Goal: Information Seeking & Learning: Check status

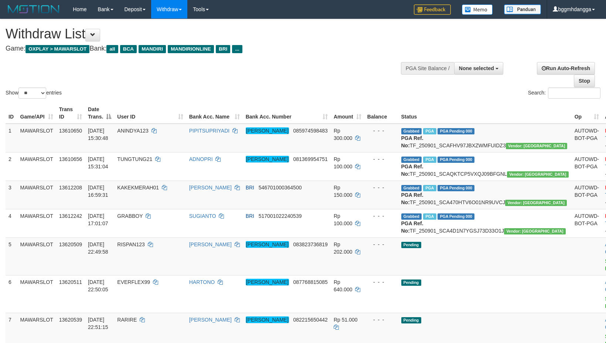
select select
select select "**"
click at [371, 96] on div "Search:" at bounding box center [454, 94] width 292 height 13
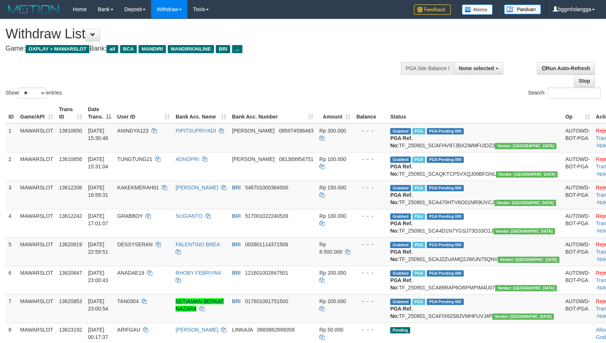
select select
select select "**"
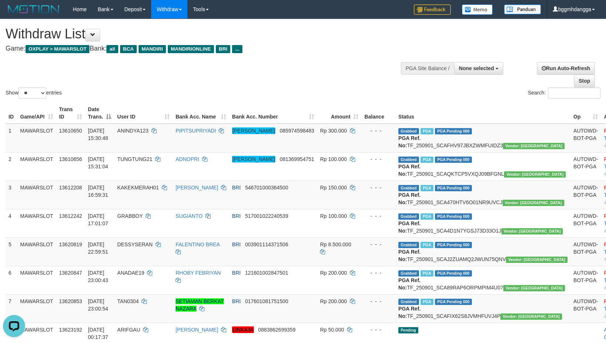
click at [304, 58] on div "Show ** ** ** *** entries Search:" at bounding box center [303, 59] width 606 height 81
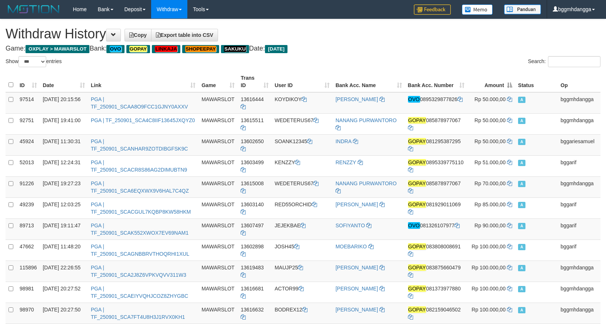
select select "***"
click at [119, 38] on button at bounding box center [113, 35] width 15 height 13
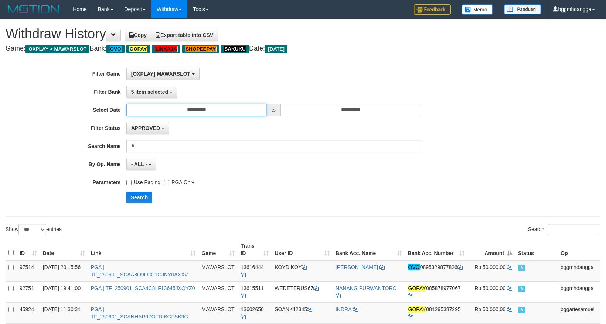
click at [225, 111] on input "**********" at bounding box center [196, 110] width 140 height 13
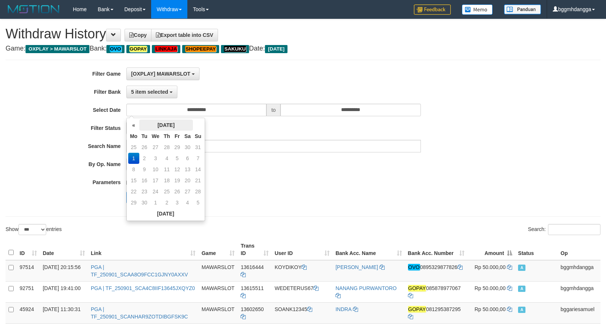
click at [182, 124] on th "September 2025" at bounding box center [166, 125] width 54 height 11
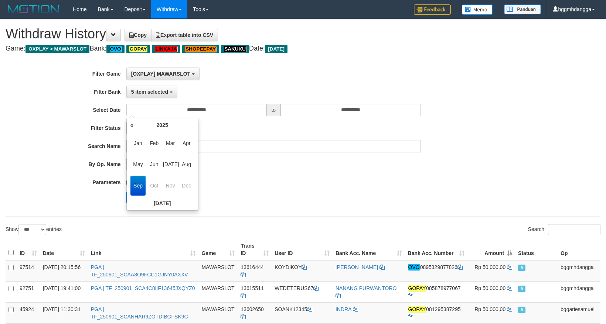
scroll to position [0, 0]
click at [155, 186] on span "Oct" at bounding box center [154, 186] width 15 height 20
drag, startPoint x: 236, startPoint y: 184, endPoint x: 230, endPoint y: 151, distance: 33.7
click at [236, 184] on div "Use Paging PGA Only" at bounding box center [273, 181] width 294 height 10
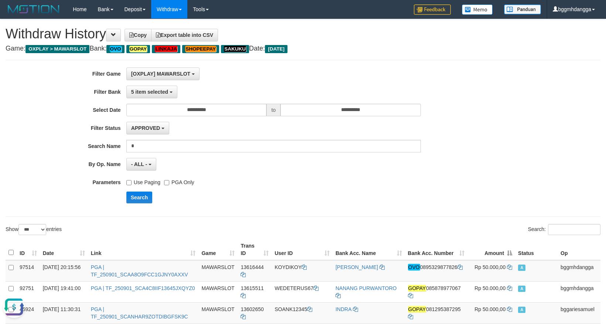
click at [277, 80] on div "[OXPLAY] MAWARSLOT SELECT ALL [OXPLAY] MAWARSLOT" at bounding box center [273, 74] width 294 height 13
click at [140, 201] on button "Search" at bounding box center [139, 198] width 26 height 12
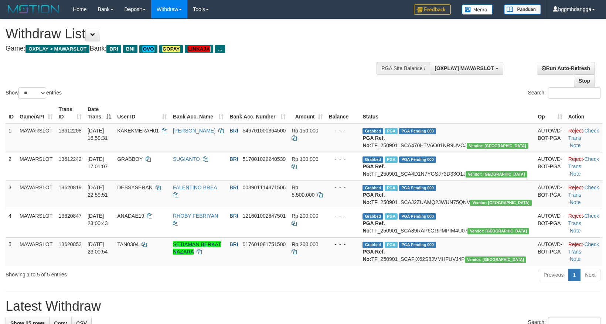
select select "**"
click at [347, 77] on div "Show ** ** ** *** entries Search:" at bounding box center [303, 59] width 606 height 81
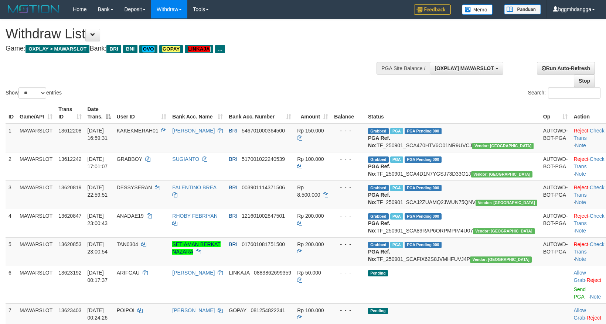
select select "**"
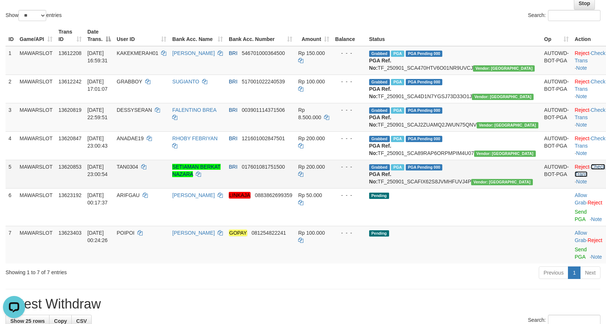
click at [578, 177] on link "Check Trans" at bounding box center [589, 170] width 31 height 13
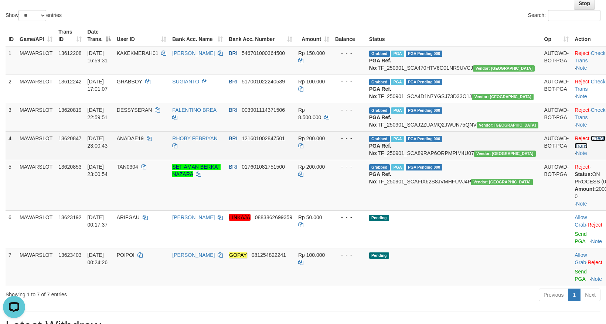
click at [583, 149] on link "Check Trans" at bounding box center [589, 142] width 31 height 13
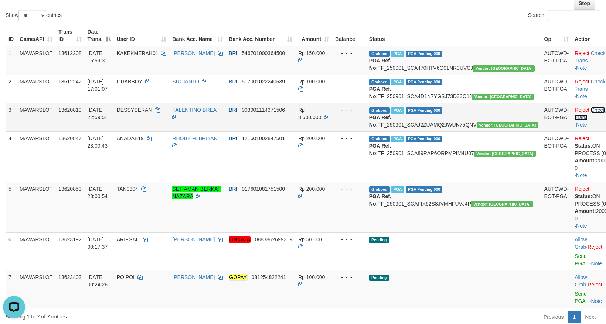
click at [580, 120] on link "Check Trans" at bounding box center [589, 113] width 31 height 13
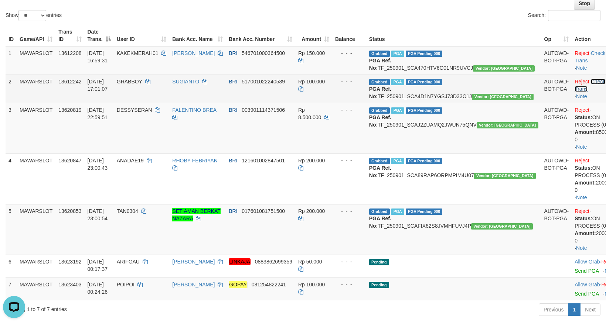
click at [575, 90] on link "Check Trans" at bounding box center [589, 85] width 31 height 13
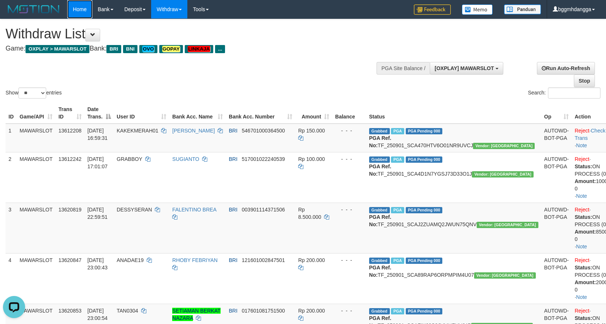
click at [81, 16] on link "Home" at bounding box center [79, 9] width 25 height 18
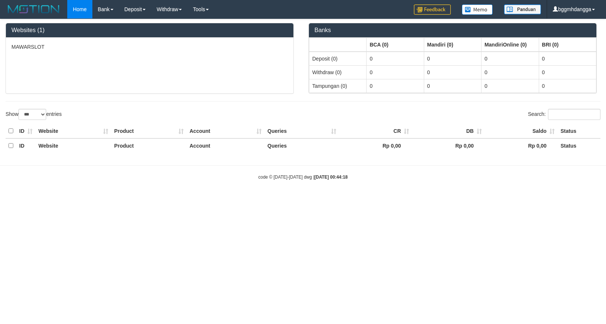
select select "***"
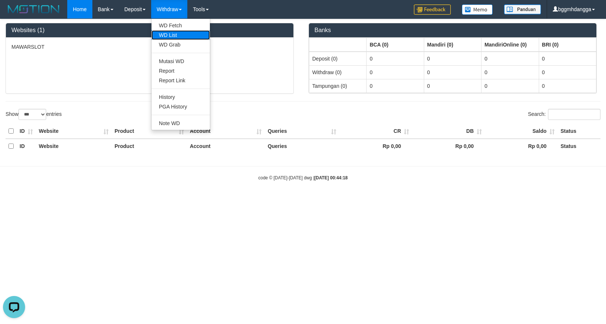
click at [177, 34] on link "WD List" at bounding box center [180, 35] width 58 height 10
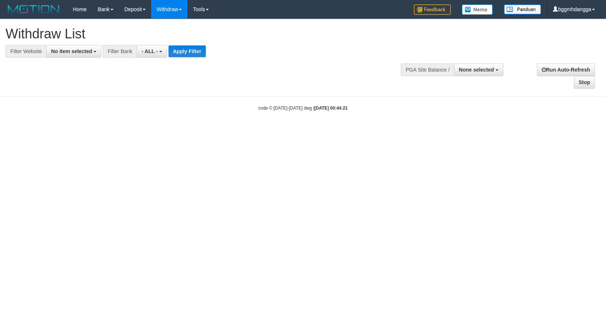
select select
click at [82, 49] on span "No item selected" at bounding box center [71, 51] width 41 height 6
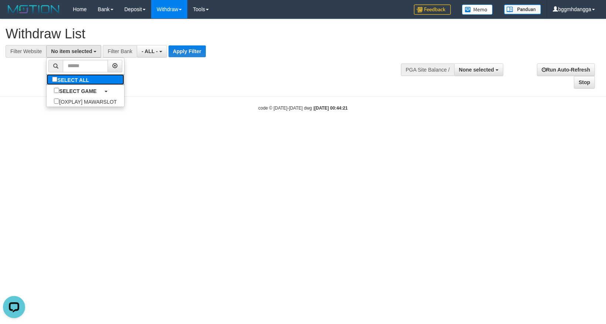
click at [57, 82] on label "SELECT ALL" at bounding box center [72, 79] width 50 height 11
select select "****"
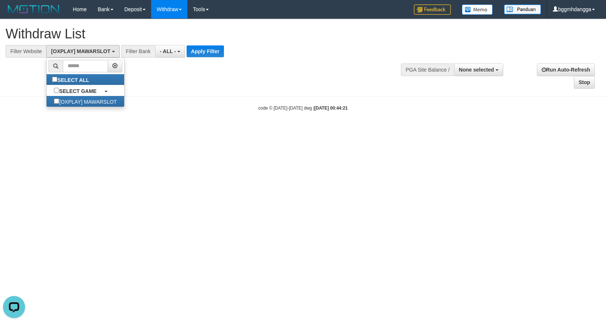
scroll to position [6, 0]
click at [172, 53] on span "- ALL -" at bounding box center [168, 51] width 16 height 6
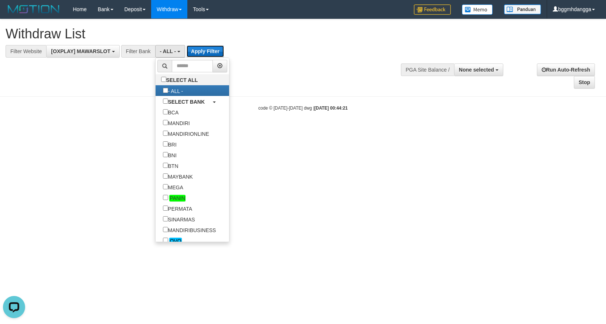
click at [203, 54] on button "Apply Filter" at bounding box center [204, 51] width 37 height 12
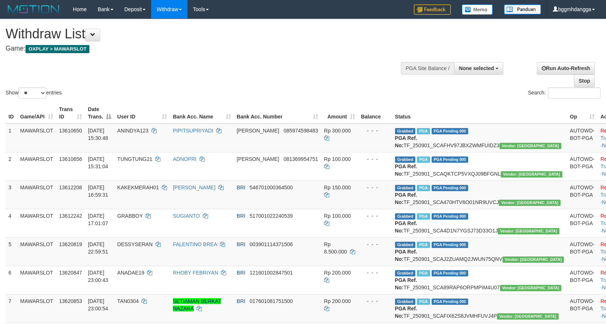
select select
select select "**"
drag, startPoint x: 0, startPoint y: 0, endPoint x: 469, endPoint y: 81, distance: 475.5
click at [480, 72] on button "None selected" at bounding box center [478, 68] width 49 height 13
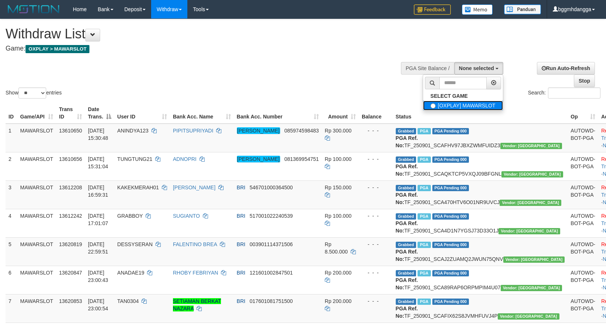
click at [440, 105] on label "[OXPLAY] MAWARSLOT" at bounding box center [463, 106] width 80 height 10
select select "****"
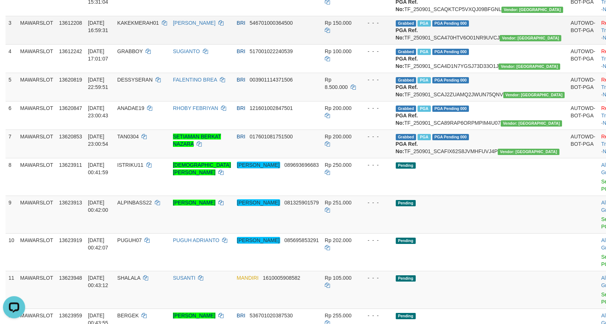
scroll to position [271, 0]
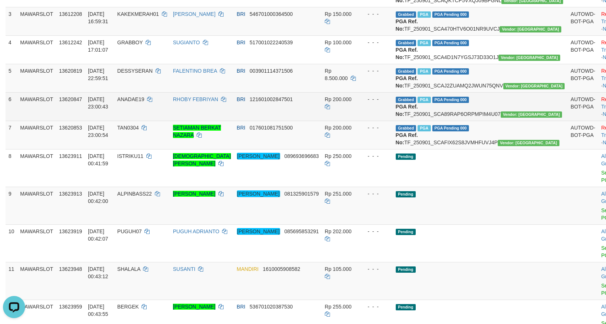
click at [315, 121] on td "BRI 121601002847501" at bounding box center [278, 106] width 88 height 28
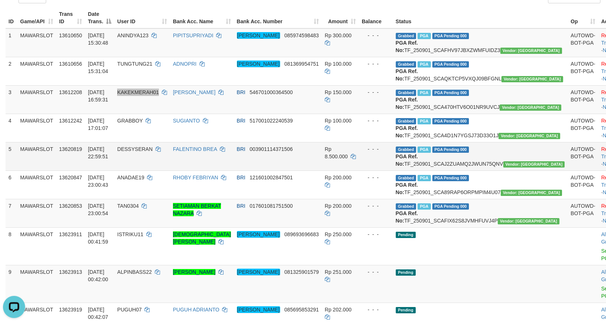
scroll to position [194, 0]
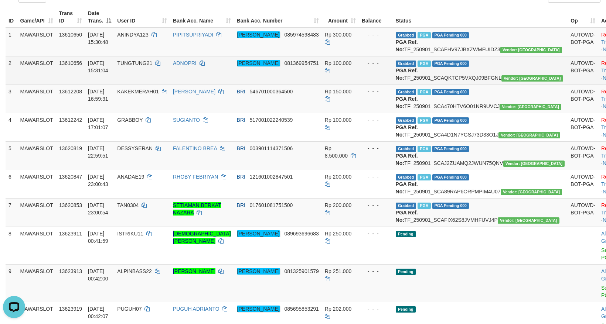
click at [152, 66] on span "TUNGTUNG21" at bounding box center [134, 63] width 35 height 6
copy td "TUNGTUNG21"
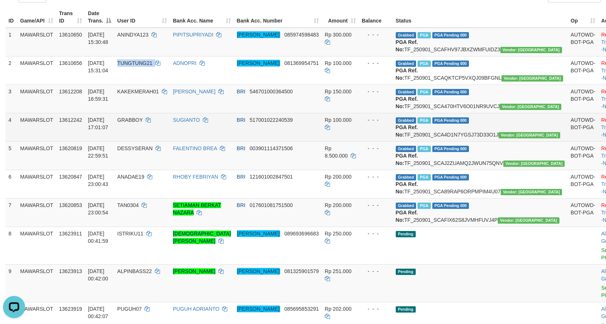
click at [143, 123] on span "GRABBOY" at bounding box center [129, 120] width 25 height 6
copy td "GRABBOY"
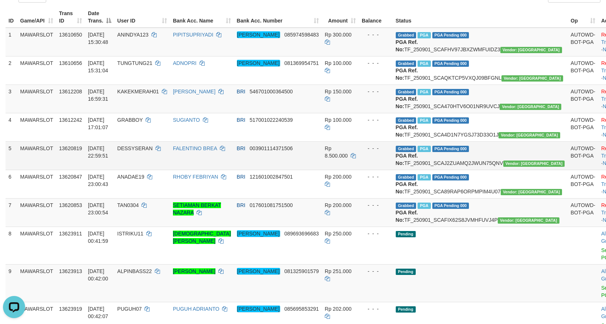
click at [153, 151] on span "DESSYSERAN" at bounding box center [134, 149] width 35 height 6
copy td "DESSYSERAN"
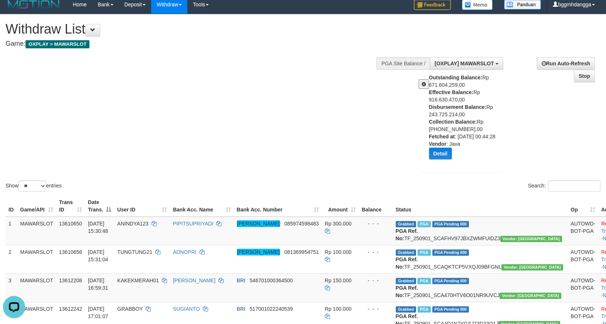
scroll to position [0, 0]
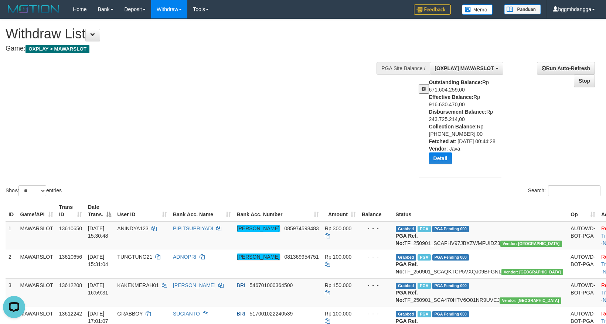
click at [229, 114] on div "Show ** ** ** *** entries Search:" at bounding box center [303, 108] width 606 height 179
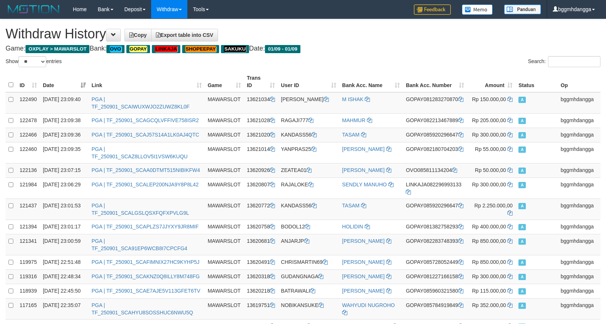
select select "**"
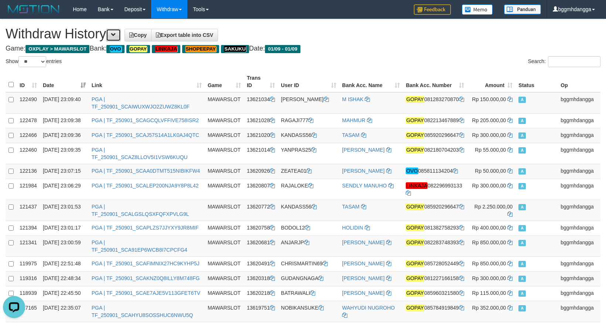
click at [116, 36] on span at bounding box center [113, 34] width 5 height 5
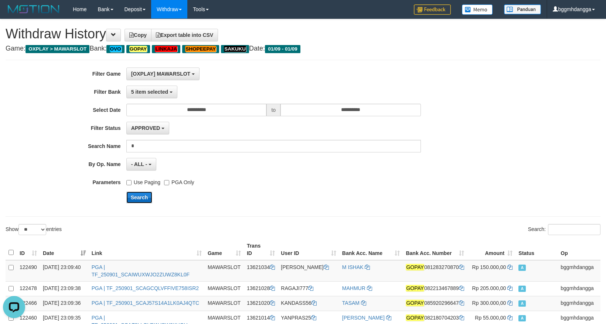
click at [134, 194] on button "Search" at bounding box center [139, 198] width 26 height 12
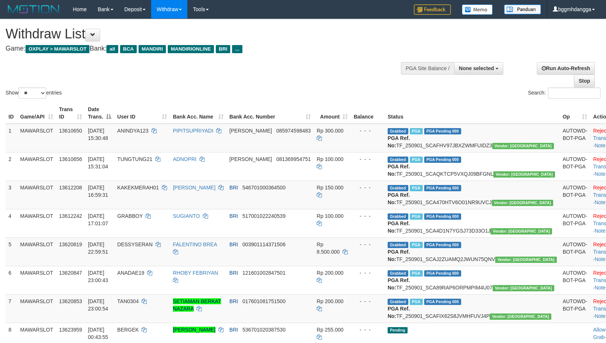
select select
select select "**"
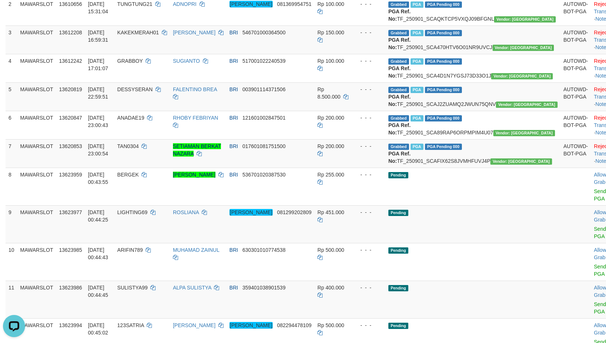
scroll to position [39, 0]
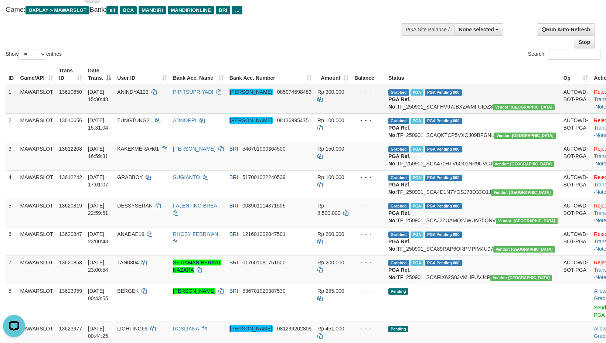
click at [157, 96] on td "ANINDYA123" at bounding box center [142, 99] width 56 height 29
copy td "ANINDYA123"
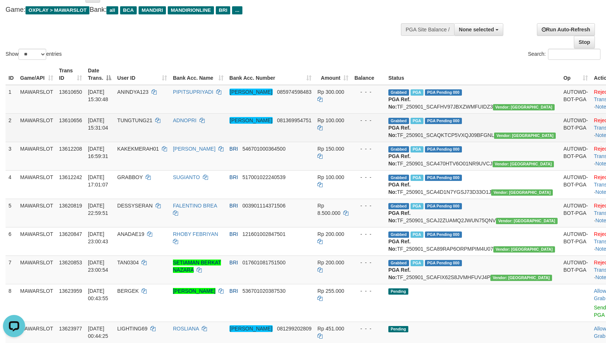
click at [216, 124] on td "ADNOPRI" at bounding box center [198, 127] width 57 height 28
copy td "ADNOPRI"
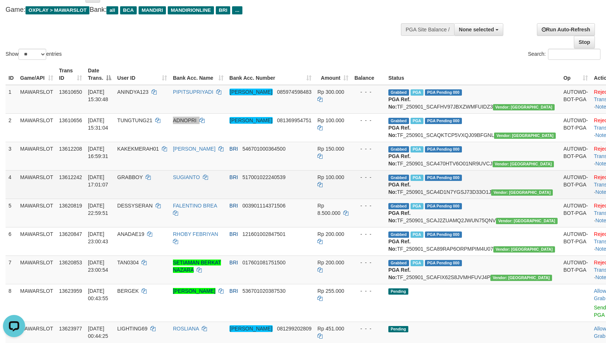
scroll to position [78, 0]
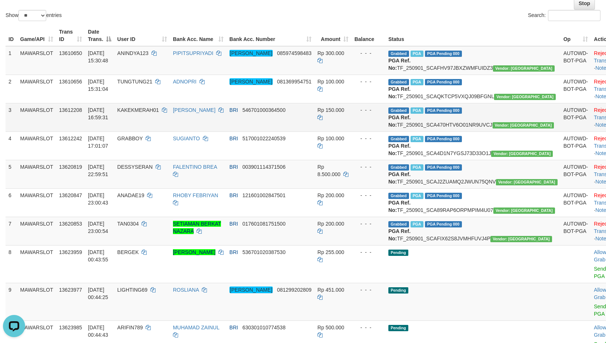
click at [151, 113] on span "KAKEKMERAH01" at bounding box center [138, 110] width 42 height 6
copy td "KAKEKMERAH01"
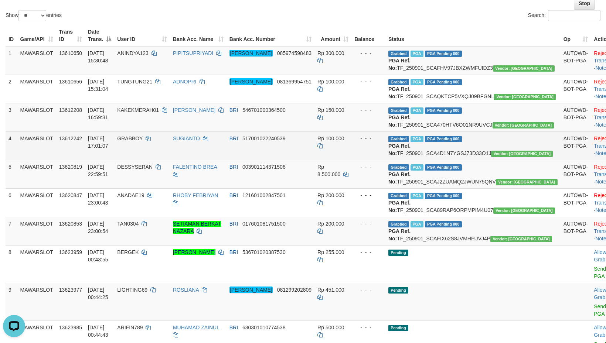
click at [143, 141] on span "GRABBOY" at bounding box center [129, 139] width 25 height 6
copy td "GRABBOY"
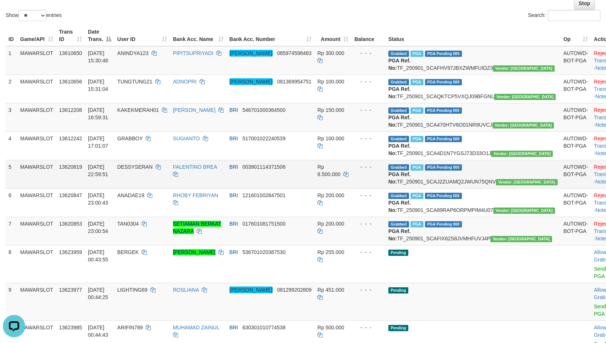
click at [153, 170] on span "DESSYSERAN" at bounding box center [134, 167] width 35 height 6
copy td "DESSYSERAN"
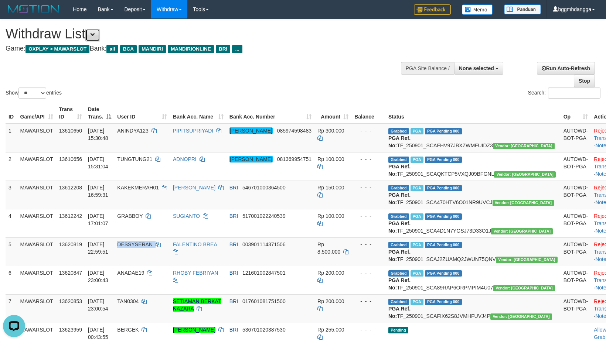
click at [92, 40] on button at bounding box center [92, 35] width 15 height 13
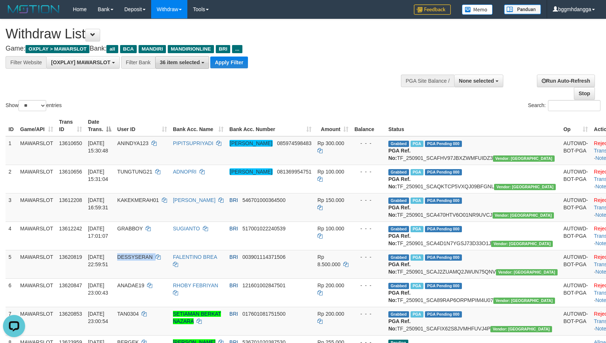
click at [173, 68] on button "36 item selected" at bounding box center [182, 62] width 54 height 13
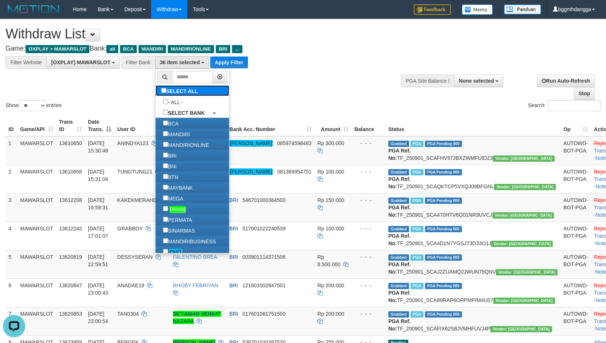
click at [155, 93] on label "SELECT ALL" at bounding box center [180, 90] width 50 height 11
select select "***"
click at [182, 93] on link "SELECT ALL" at bounding box center [192, 90] width 74 height 11
click at [155, 93] on label "SELECT ALL" at bounding box center [180, 90] width 50 height 11
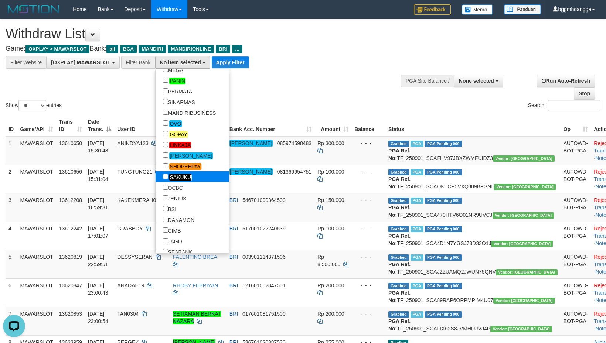
scroll to position [133, 0]
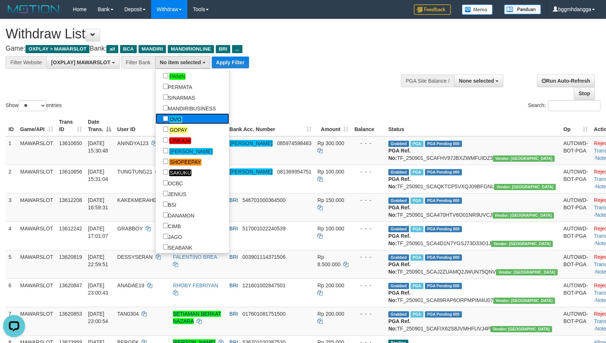
click at [155, 114] on label "OVO" at bounding box center [172, 118] width 34 height 11
select select "***"
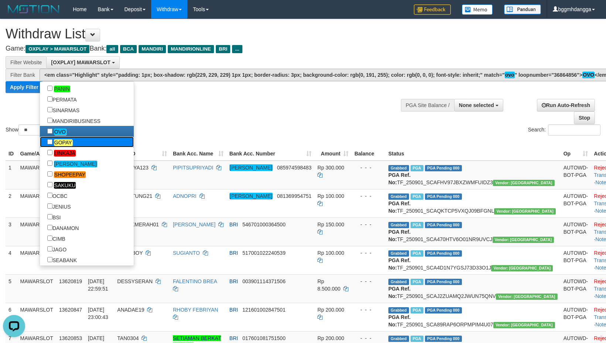
click at [52, 141] on link "GOPAY" at bounding box center [87, 142] width 94 height 11
click at [40, 143] on label "GOPAY" at bounding box center [60, 142] width 40 height 11
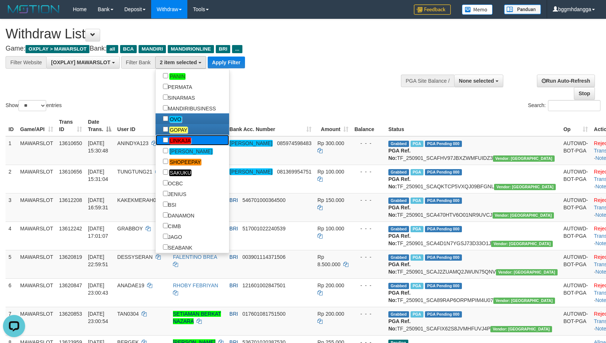
click at [155, 144] on label "LINKAJA" at bounding box center [176, 140] width 43 height 11
click at [169, 152] on em "[PERSON_NAME]" at bounding box center [190, 151] width 43 height 7
click at [169, 162] on em "SHOPEEPAY" at bounding box center [185, 162] width 32 height 7
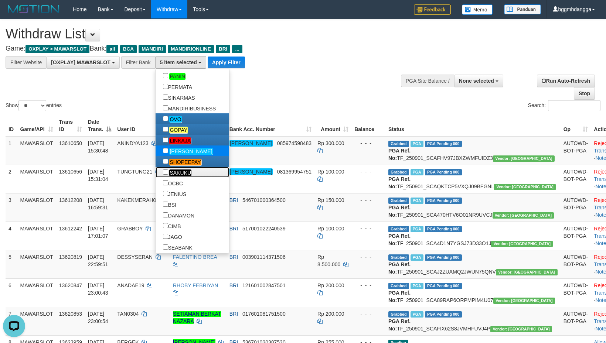
drag, startPoint x: 139, startPoint y: 172, endPoint x: 146, endPoint y: 157, distance: 16.5
click at [169, 172] on em "SAKUKU" at bounding box center [180, 173] width 22 height 7
drag, startPoint x: 147, startPoint y: 151, endPoint x: 214, endPoint y: 140, distance: 68.2
click at [169, 151] on em "[PERSON_NAME]" at bounding box center [190, 151] width 43 height 7
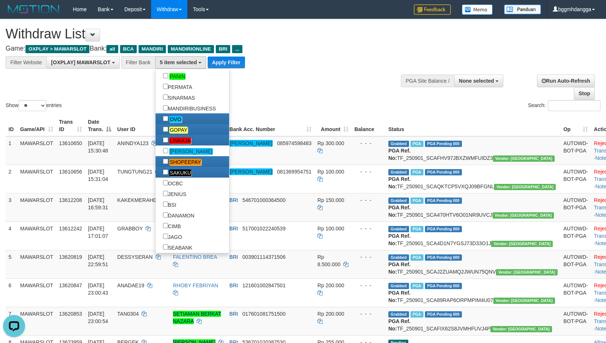
click at [266, 116] on div "ID Game/API Trans ID Date Trans. User ID Bank Acc. Name Bank Acc. Number Amount…" at bounding box center [303, 338] width 606 height 451
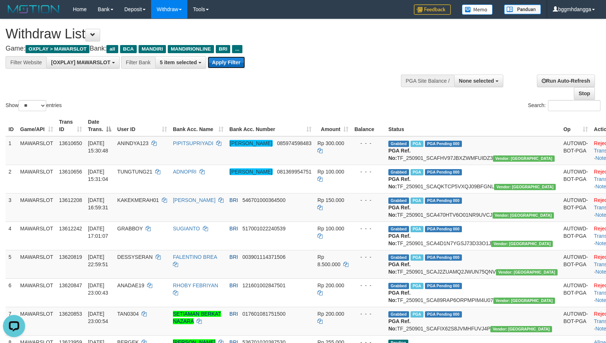
click at [236, 67] on button "Apply Filter" at bounding box center [226, 63] width 37 height 12
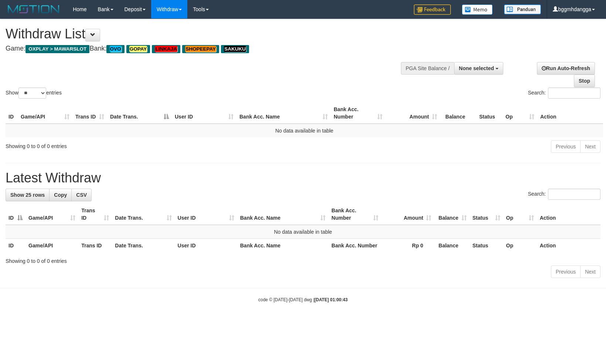
select select
select select "**"
click at [471, 63] on button "None selected" at bounding box center [478, 68] width 49 height 13
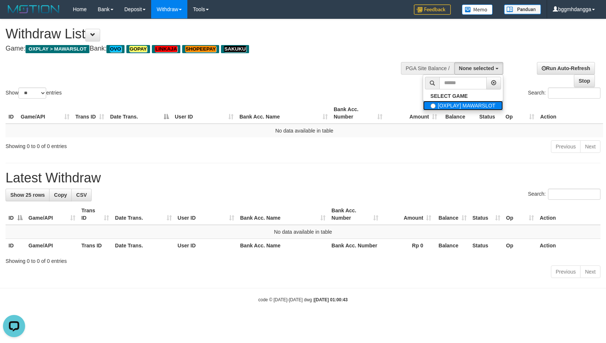
click at [450, 105] on label "[OXPLAY] MAWARSLOT" at bounding box center [463, 106] width 80 height 10
select select "****"
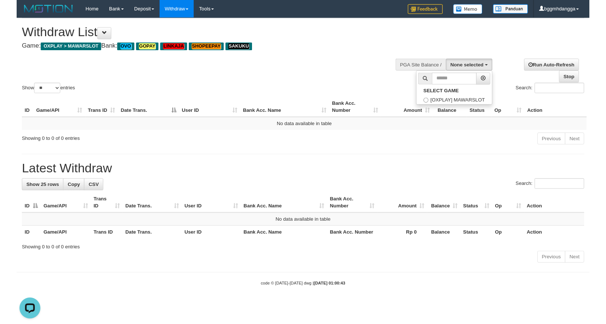
scroll to position [6, 0]
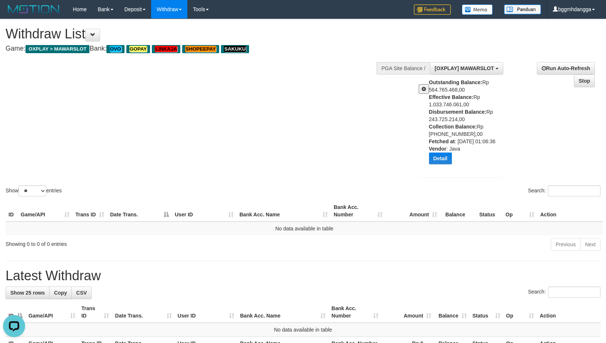
click at [347, 95] on div "Show ** ** ** *** entries Search:" at bounding box center [303, 108] width 606 height 179
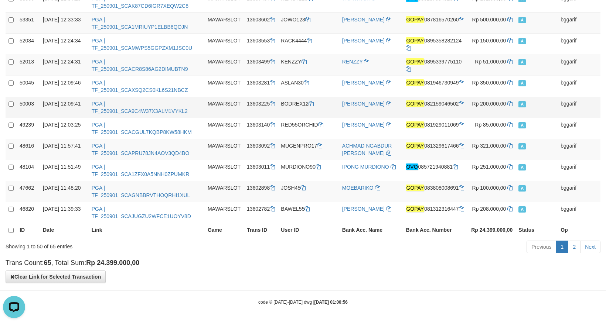
click at [315, 115] on td "BODREX12" at bounding box center [308, 107] width 61 height 21
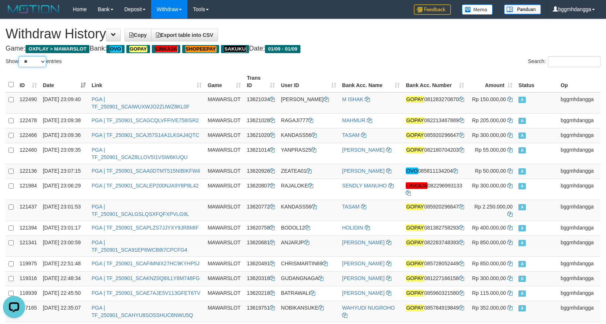
click at [18, 56] on select "** ** ** ***" at bounding box center [32, 61] width 28 height 11
select select "***"
click option "***" at bounding box center [0, 0] width 0 height 0
click at [509, 83] on th "Amount" at bounding box center [491, 81] width 48 height 21
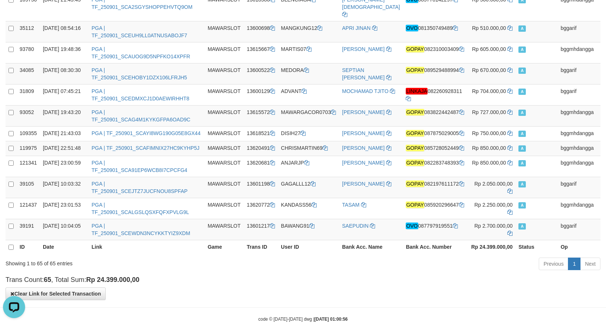
scroll to position [1243, 0]
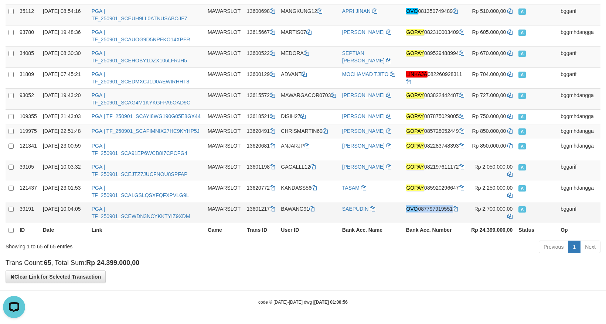
copy td "OVO 087797919551"
drag, startPoint x: 486, startPoint y: 111, endPoint x: 500, endPoint y: 208, distance: 97.8
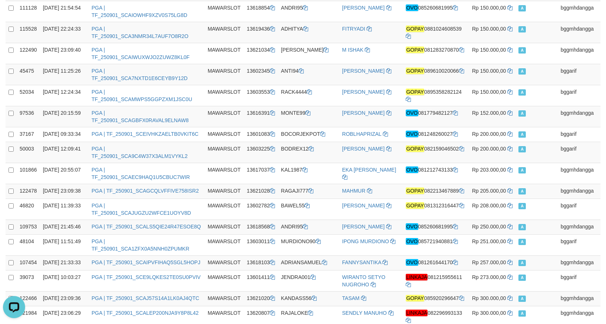
scroll to position [507, 0]
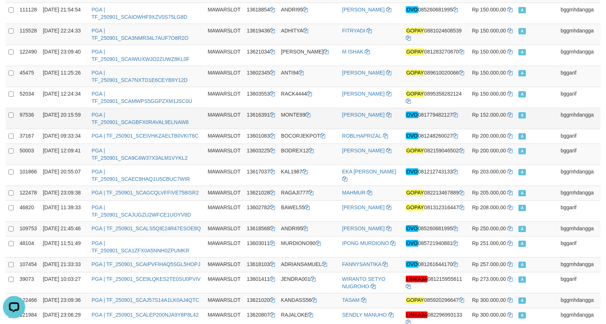
click at [475, 129] on td "Rp 152.000,00" at bounding box center [491, 118] width 48 height 21
click at [315, 129] on td "MONTE99" at bounding box center [308, 118] width 61 height 21
copy td "13616391"
click at [223, 129] on td "MAWARSLOT" at bounding box center [224, 118] width 39 height 21
click at [288, 129] on td "MONTE99" at bounding box center [308, 118] width 61 height 21
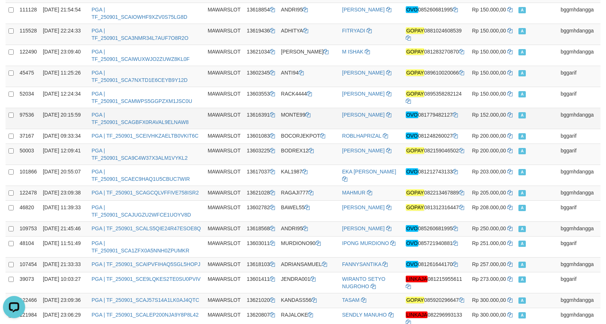
click at [288, 129] on td "MONTE99" at bounding box center [308, 118] width 61 height 21
copy td "MONTE99"
click at [369, 129] on td "OONG HERMAN" at bounding box center [371, 118] width 64 height 21
copy td "MONTE99"
click at [372, 129] on td "OONG HERMAN" at bounding box center [371, 118] width 64 height 21
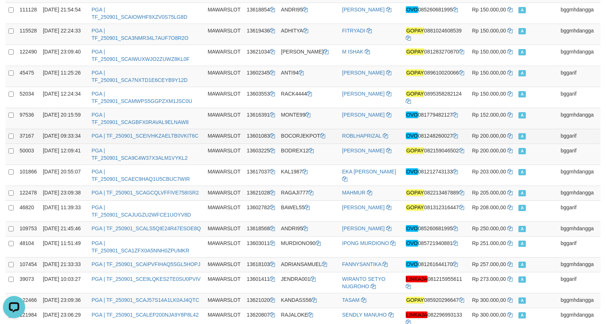
click at [292, 144] on td "BOCORJEKPOT" at bounding box center [308, 136] width 61 height 15
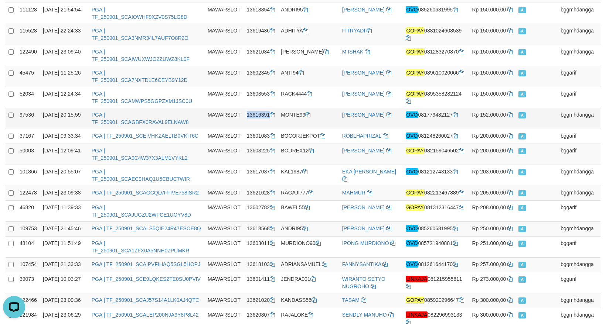
click at [291, 129] on td "MONTE99" at bounding box center [308, 118] width 61 height 21
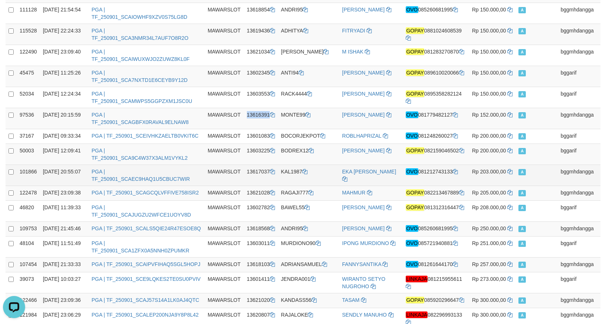
copy td "13616391"
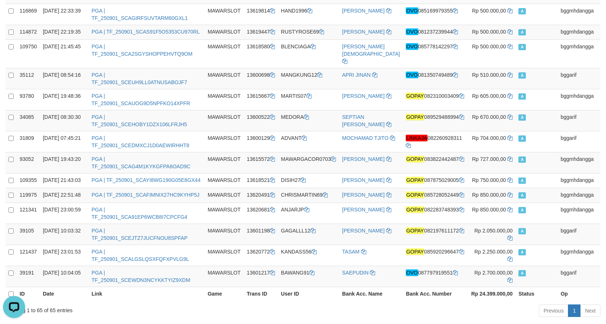
scroll to position [1088, 0]
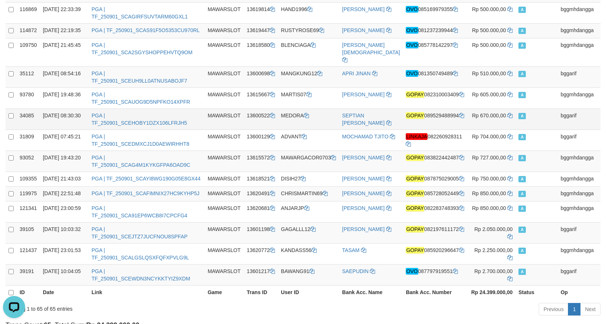
click at [288, 130] on td "MEDORA" at bounding box center [308, 119] width 61 height 21
copy td "MEDORA"
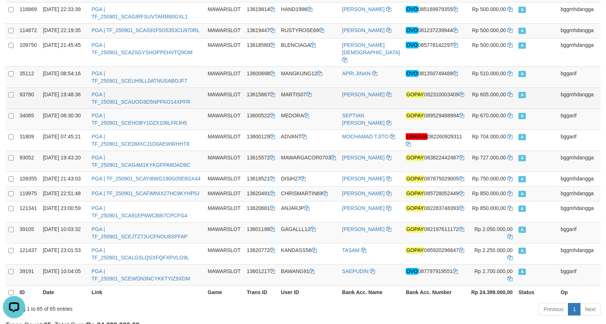
click at [288, 109] on td "MARTIS07" at bounding box center [308, 98] width 61 height 21
copy td "MARTIS07"
click at [380, 109] on td "FANDY FAKHRUDDIN" at bounding box center [371, 98] width 64 height 21
click at [390, 109] on td "FANDY FAKHRUDDIN" at bounding box center [371, 98] width 64 height 21
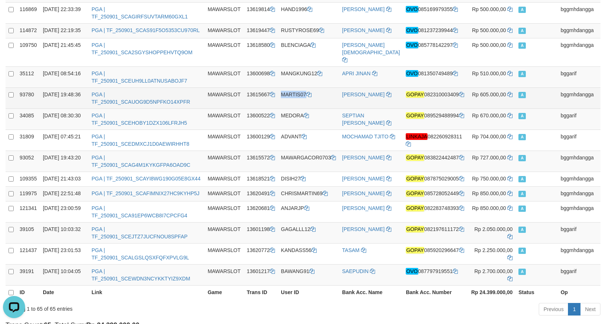
copy td "MARTIS07"
click at [305, 109] on td "MARTIS07" at bounding box center [308, 98] width 61 height 21
copy td "13615667"
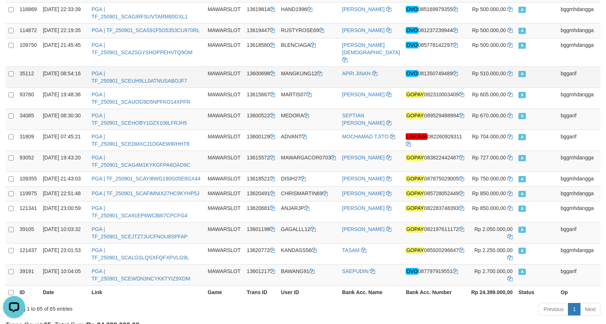
click at [198, 88] on td "PGA | TF_250901_SCEUH9LL0ATNUSABOJF7" at bounding box center [147, 76] width 116 height 21
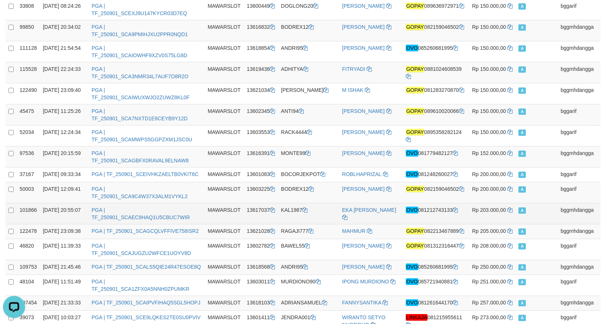
scroll to position [429, 0]
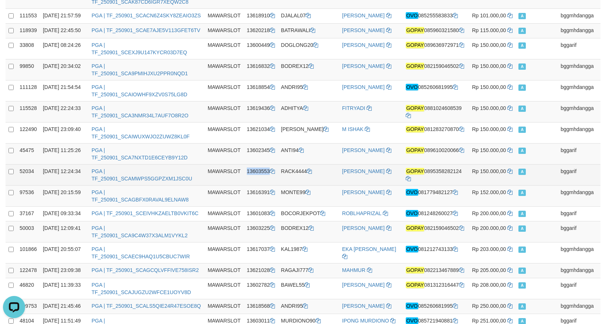
copy td "13603553"
drag, startPoint x: 308, startPoint y: 77, endPoint x: 304, endPoint y: 205, distance: 128.2
click at [304, 205] on tbody "97514 01/09/2025 20:15:56 PGA | TF_250901_SCAA8O9FCC1GJNY0AXXV MAWARSLOT 136164…" at bounding box center [303, 304] width 595 height 1282
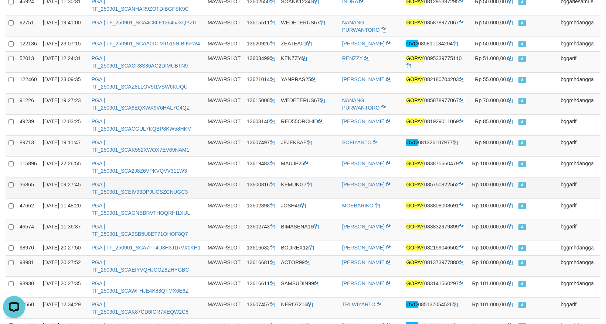
scroll to position [158, 0]
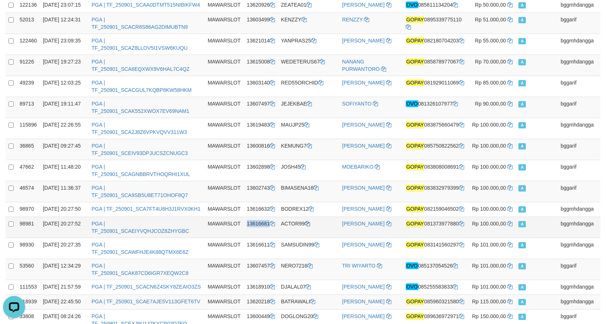
drag, startPoint x: 311, startPoint y: 135, endPoint x: 310, endPoint y: 236, distance: 101.2
click at [364, 149] on td "IMRAN MAULANA" at bounding box center [371, 149] width 64 height 21
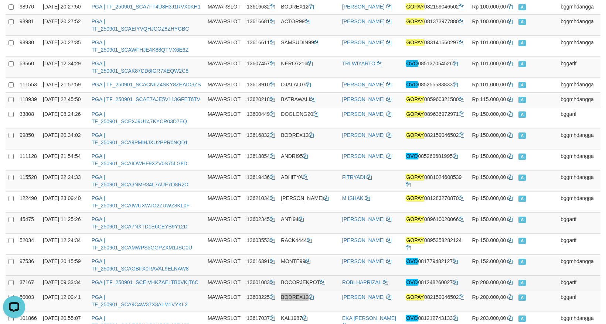
scroll to position [529, 0]
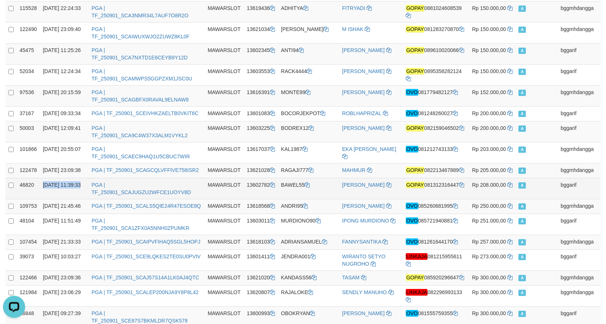
click at [191, 199] on td "PGA | TF_250901_SCAJUGZU2WFCE1UOYV8D" at bounding box center [147, 188] width 116 height 21
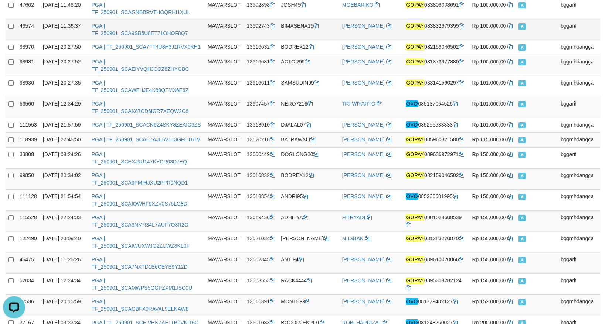
scroll to position [313, 0]
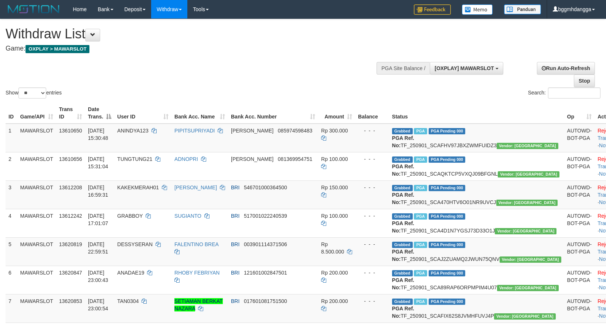
select select "**"
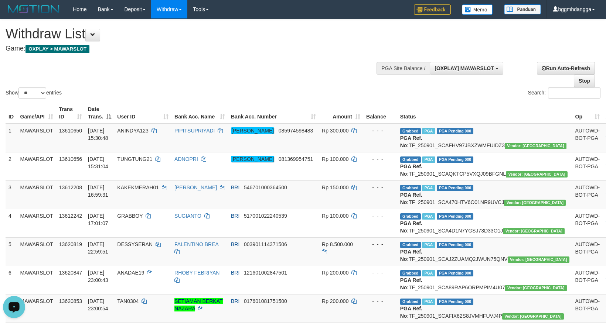
click at [16, 307] on icon "Open LiveChat chat widget" at bounding box center [14, 307] width 7 height 5
click at [492, 70] on span "[OXPLAY] MAWARSLOT" at bounding box center [463, 68] width 59 height 6
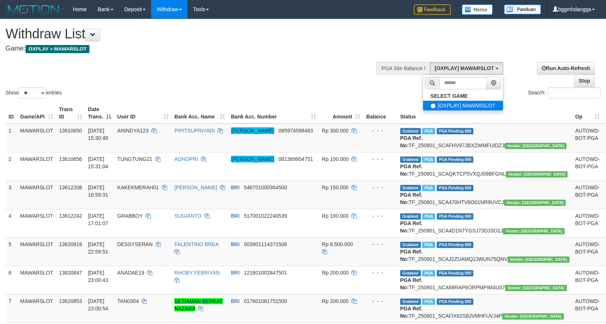
click at [462, 103] on label "[OXPLAY] MAWARSLOT" at bounding box center [463, 106] width 80 height 10
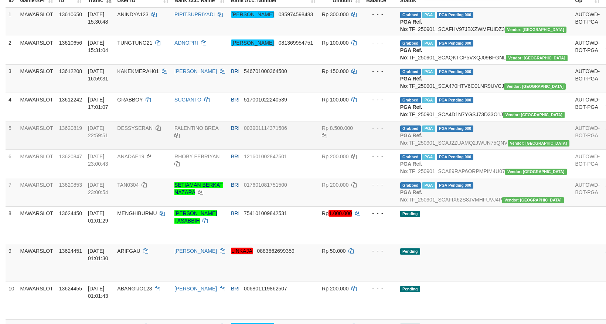
scroll to position [39, 0]
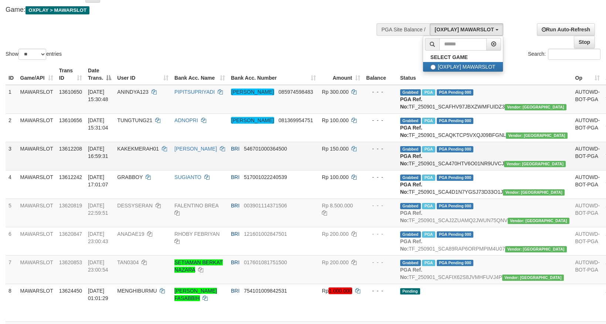
click at [363, 170] on td "Rp 150.000" at bounding box center [341, 156] width 44 height 28
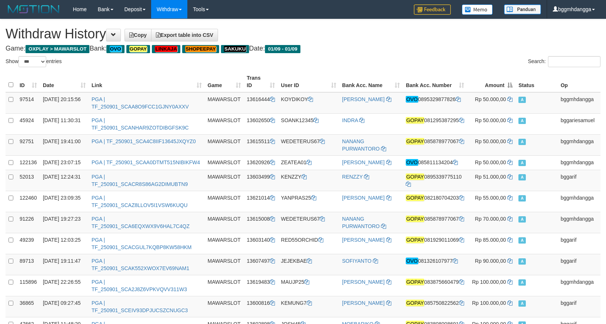
select select "***"
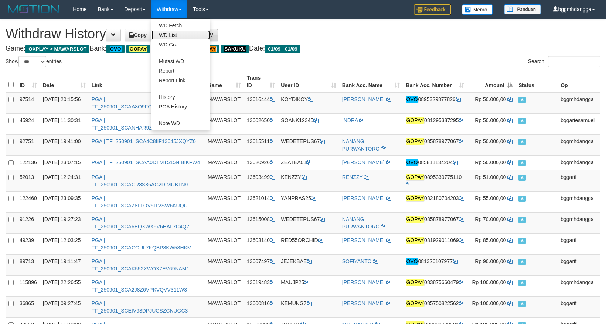
click at [175, 33] on link "WD List" at bounding box center [180, 35] width 58 height 10
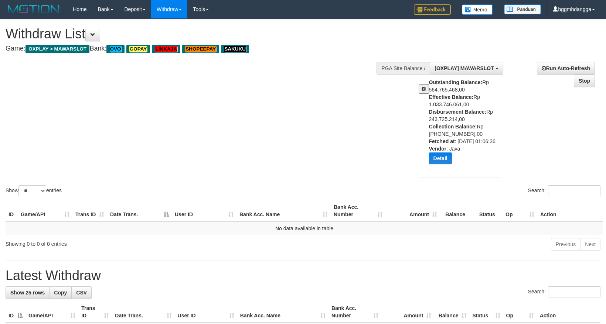
select select "**"
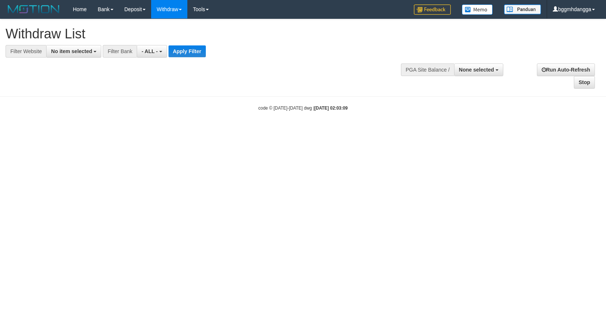
select select
click at [76, 48] on button "No item selected" at bounding box center [73, 51] width 55 height 13
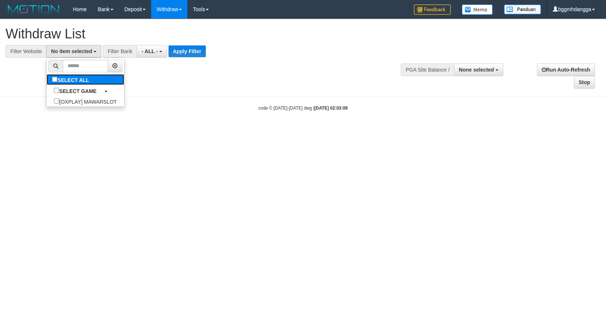
click at [59, 78] on link "SELECT ALL" at bounding box center [86, 79] width 78 height 11
click at [47, 81] on label "SELECT ALL" at bounding box center [72, 79] width 50 height 11
select select "****"
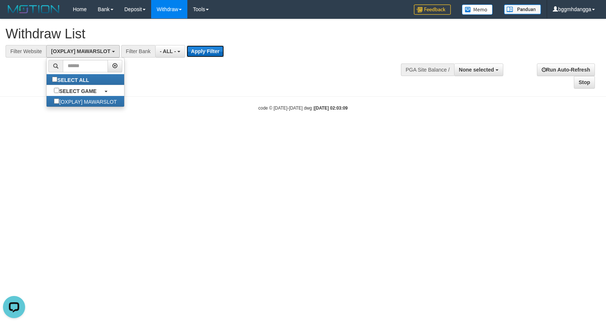
click at [210, 53] on button "Apply Filter" at bounding box center [204, 51] width 37 height 12
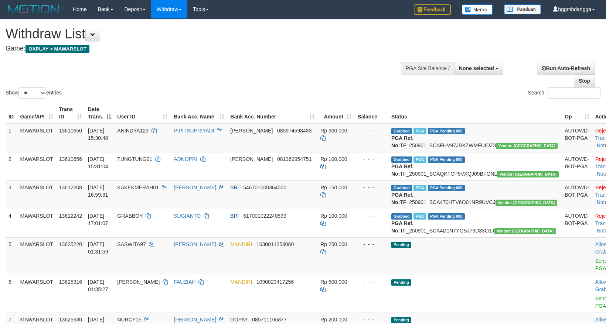
select select
select select "**"
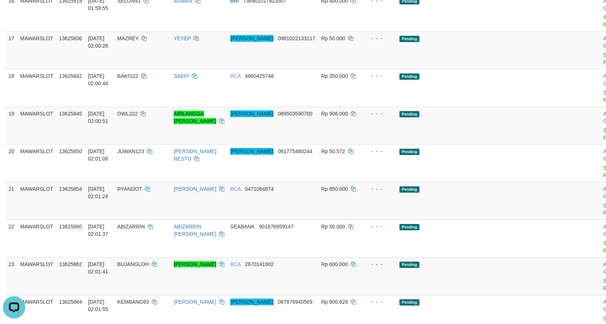
scroll to position [659, 0]
